Goal: Task Accomplishment & Management: Use online tool/utility

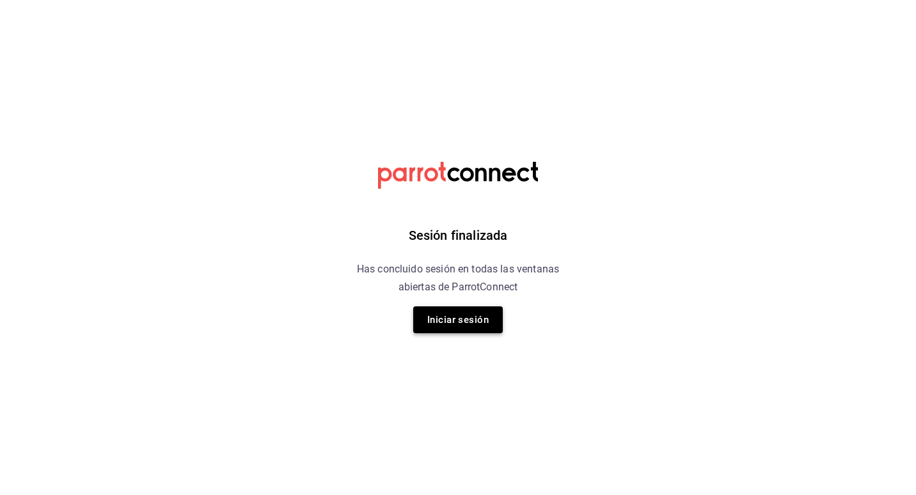
click at [462, 322] on button "Iniciar sesión" at bounding box center [458, 320] width 90 height 27
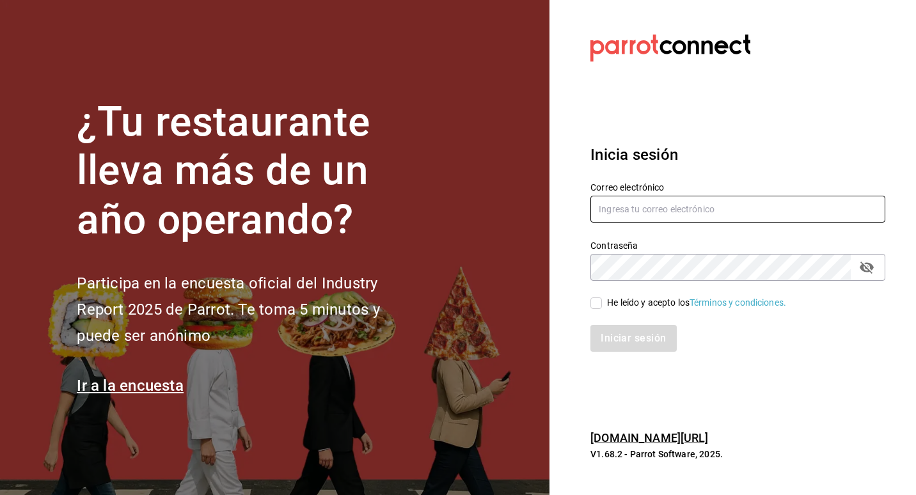
click at [738, 211] on input "text" at bounding box center [738, 209] width 295 height 27
type input "[EMAIL_ADDRESS][DOMAIN_NAME]"
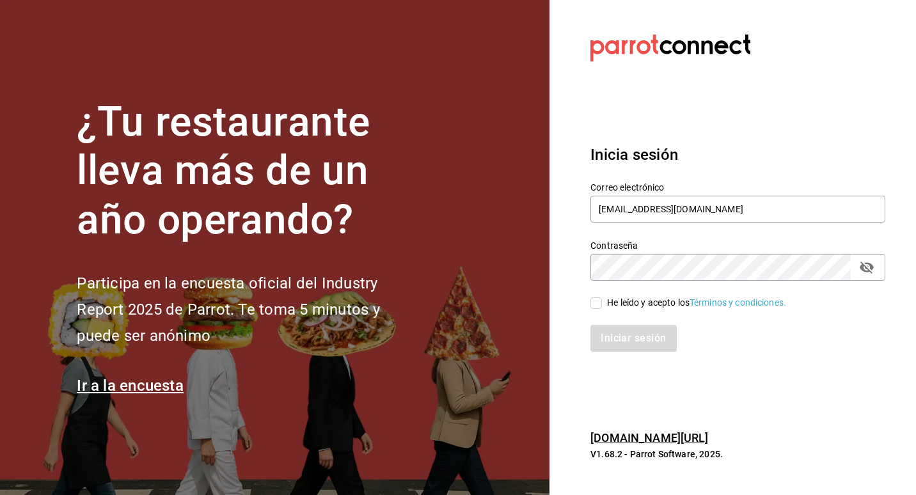
click at [622, 305] on div "He leído y acepto los Términos y condiciones." at bounding box center [696, 302] width 179 height 13
click at [602, 305] on input "He leído y acepto los Términos y condiciones." at bounding box center [597, 304] width 12 height 12
checkbox input "true"
click at [646, 341] on button "Iniciar sesión" at bounding box center [634, 338] width 87 height 27
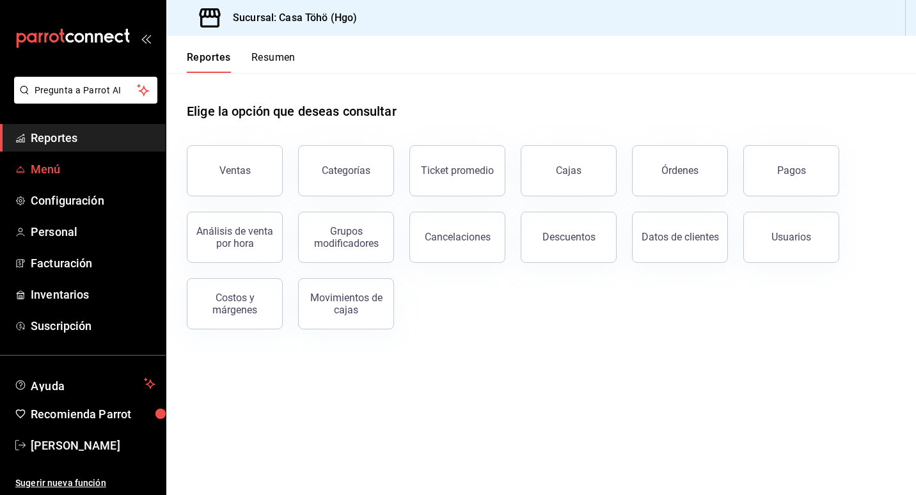
click at [52, 173] on span "Menú" at bounding box center [93, 169] width 125 height 17
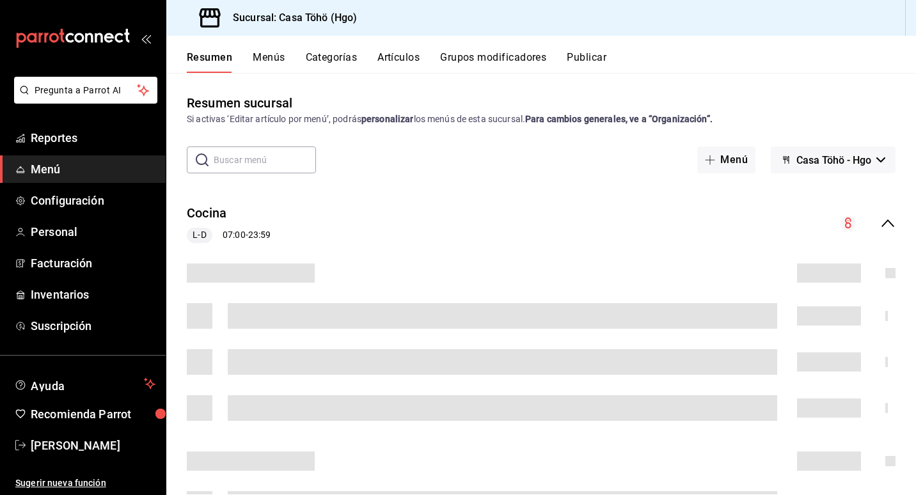
click at [264, 155] on input "text" at bounding box center [265, 160] width 102 height 26
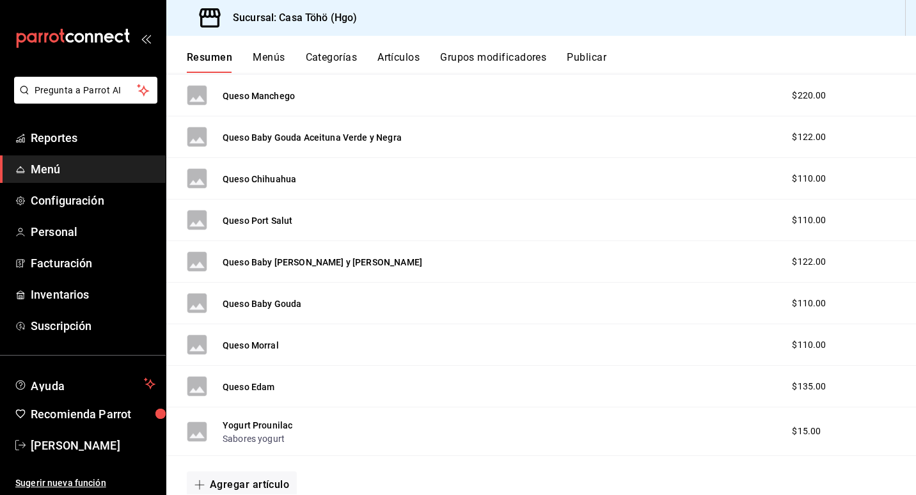
scroll to position [512, 0]
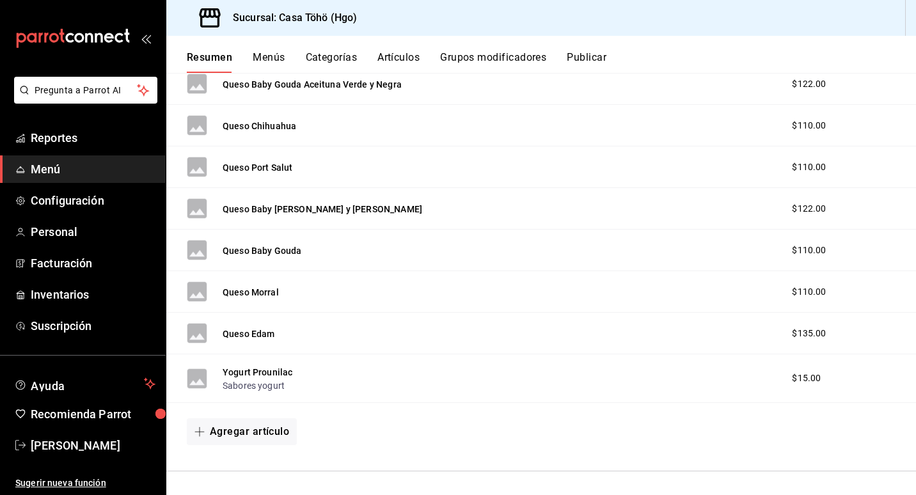
type input "queso"
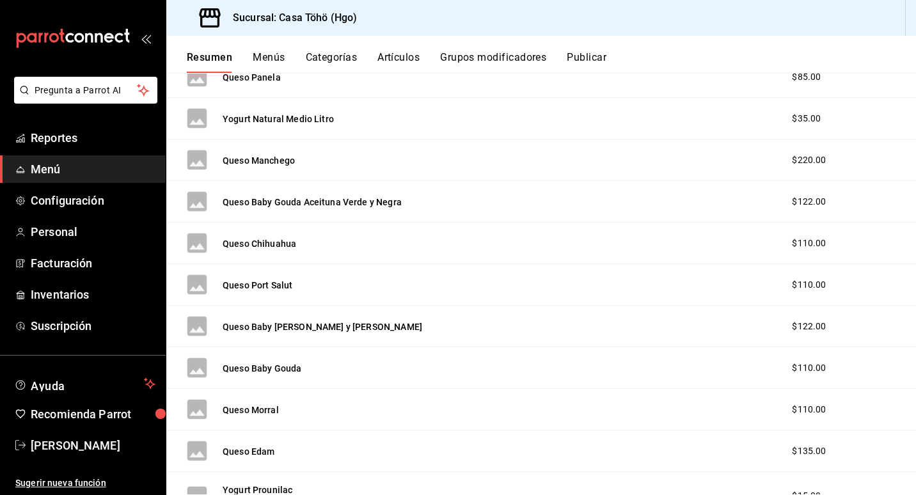
scroll to position [320, 0]
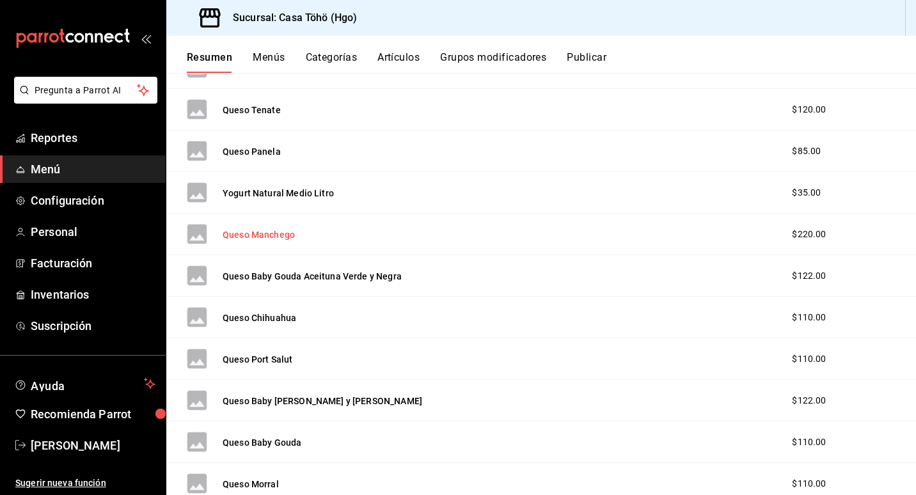
click at [253, 230] on button "Queso Manchego" at bounding box center [259, 234] width 72 height 13
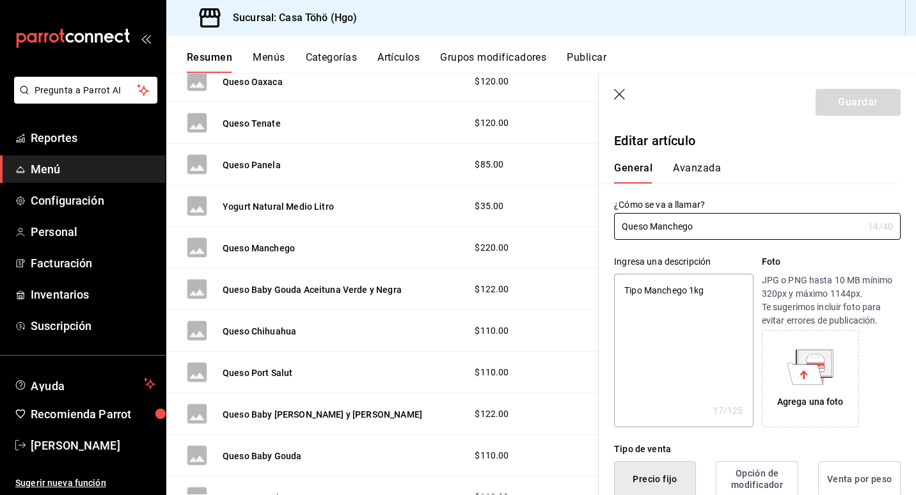
type textarea "x"
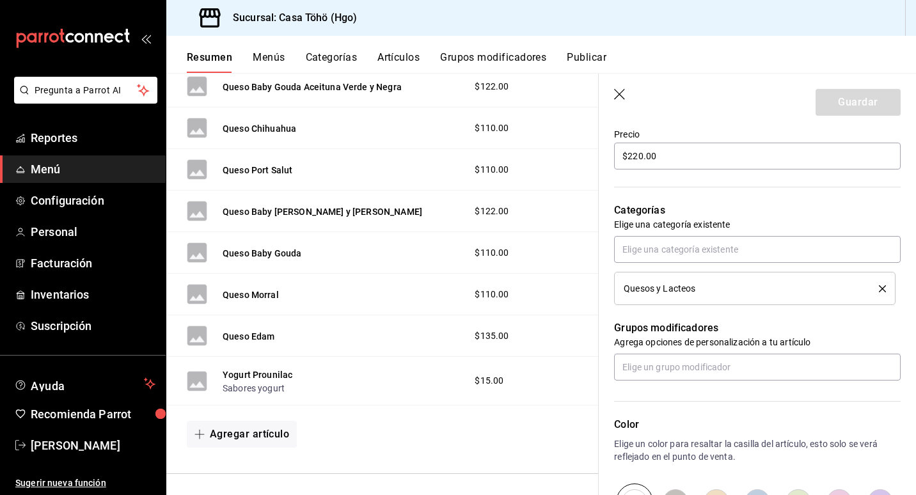
scroll to position [528, 0]
